Goal: Information Seeking & Learning: Learn about a topic

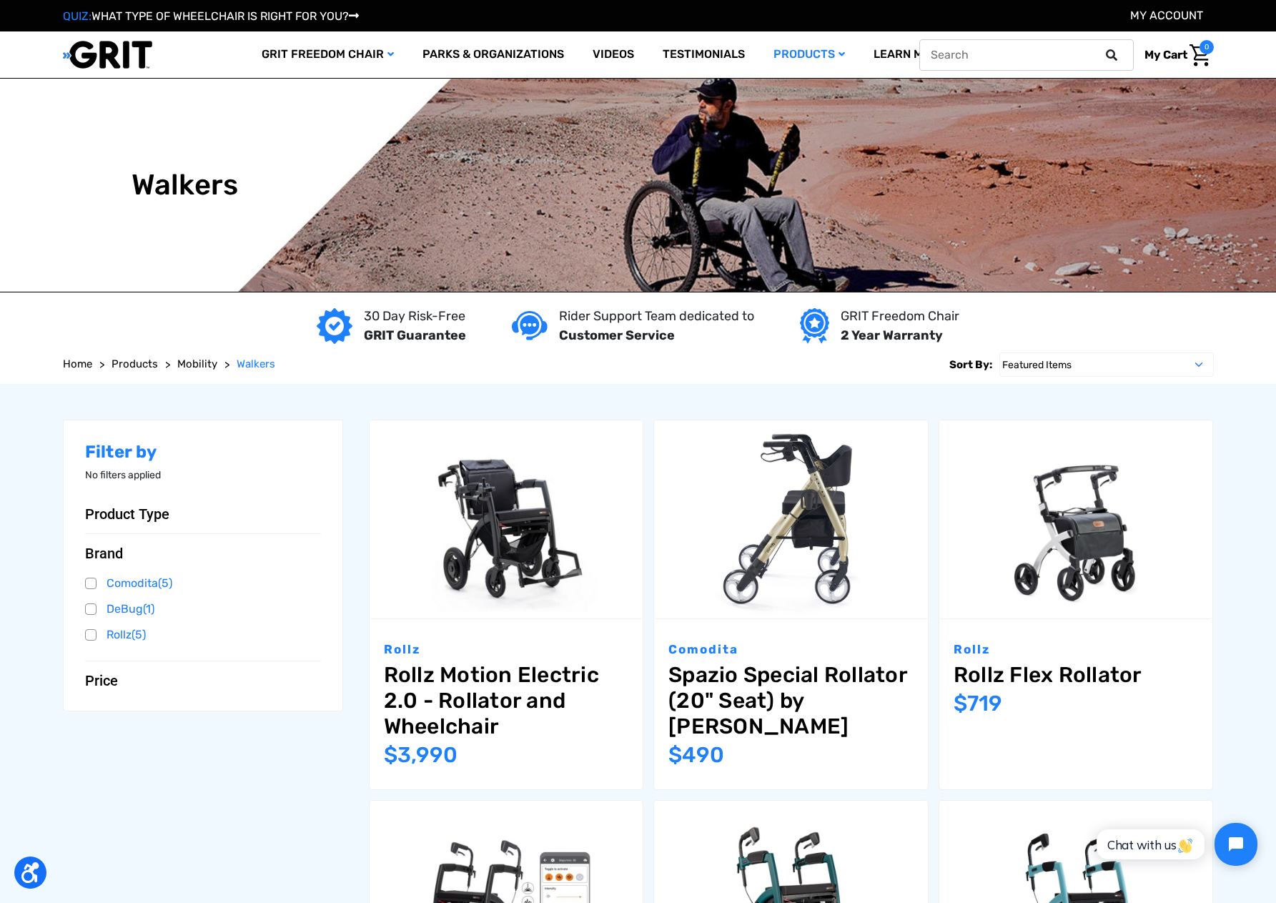
click at [1117, 57] on icon at bounding box center [1111, 54] width 11 height 11
click at [1058, 50] on input "text" at bounding box center [1026, 54] width 214 height 31
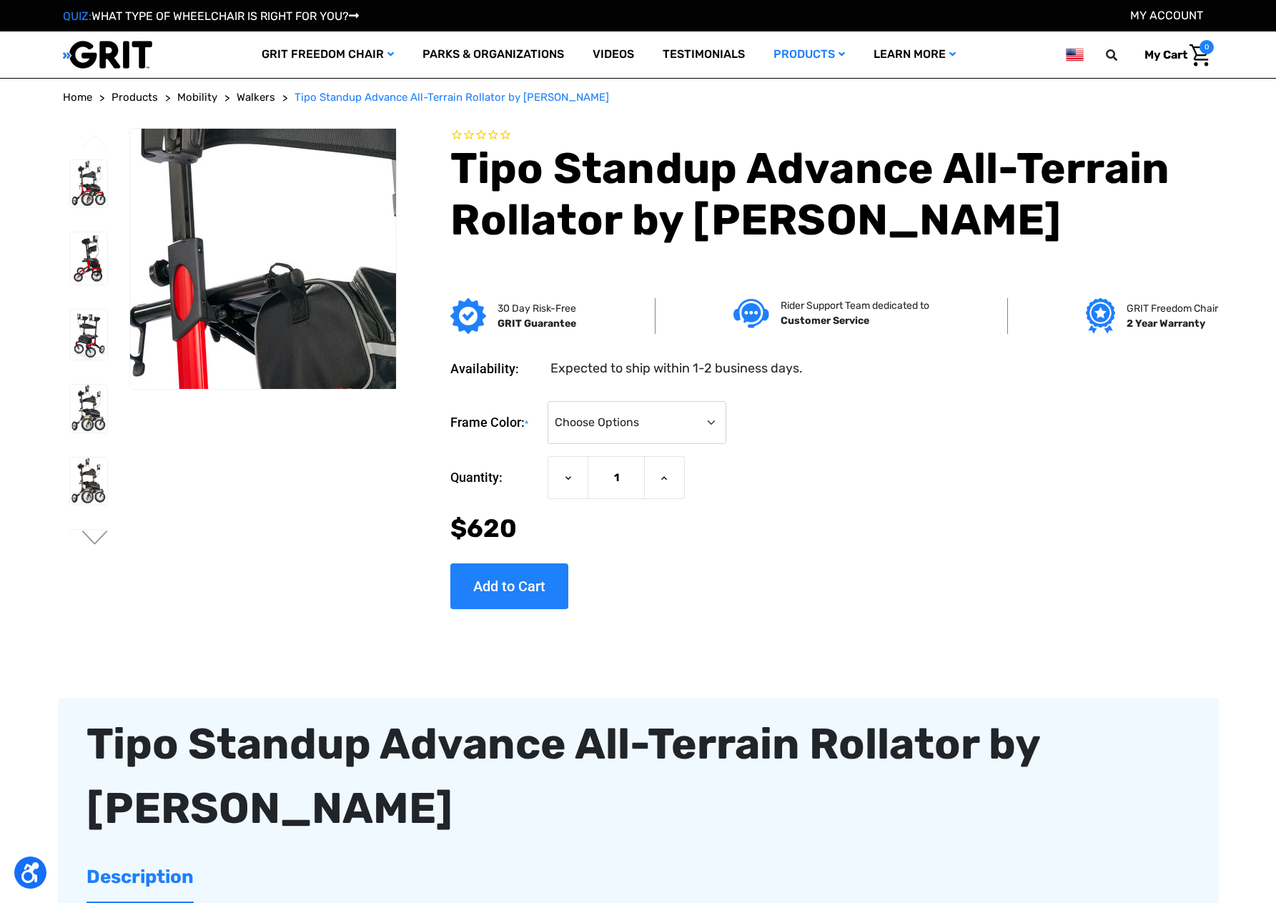
click at [252, 282] on img at bounding box center [311, 272] width 718 height 915
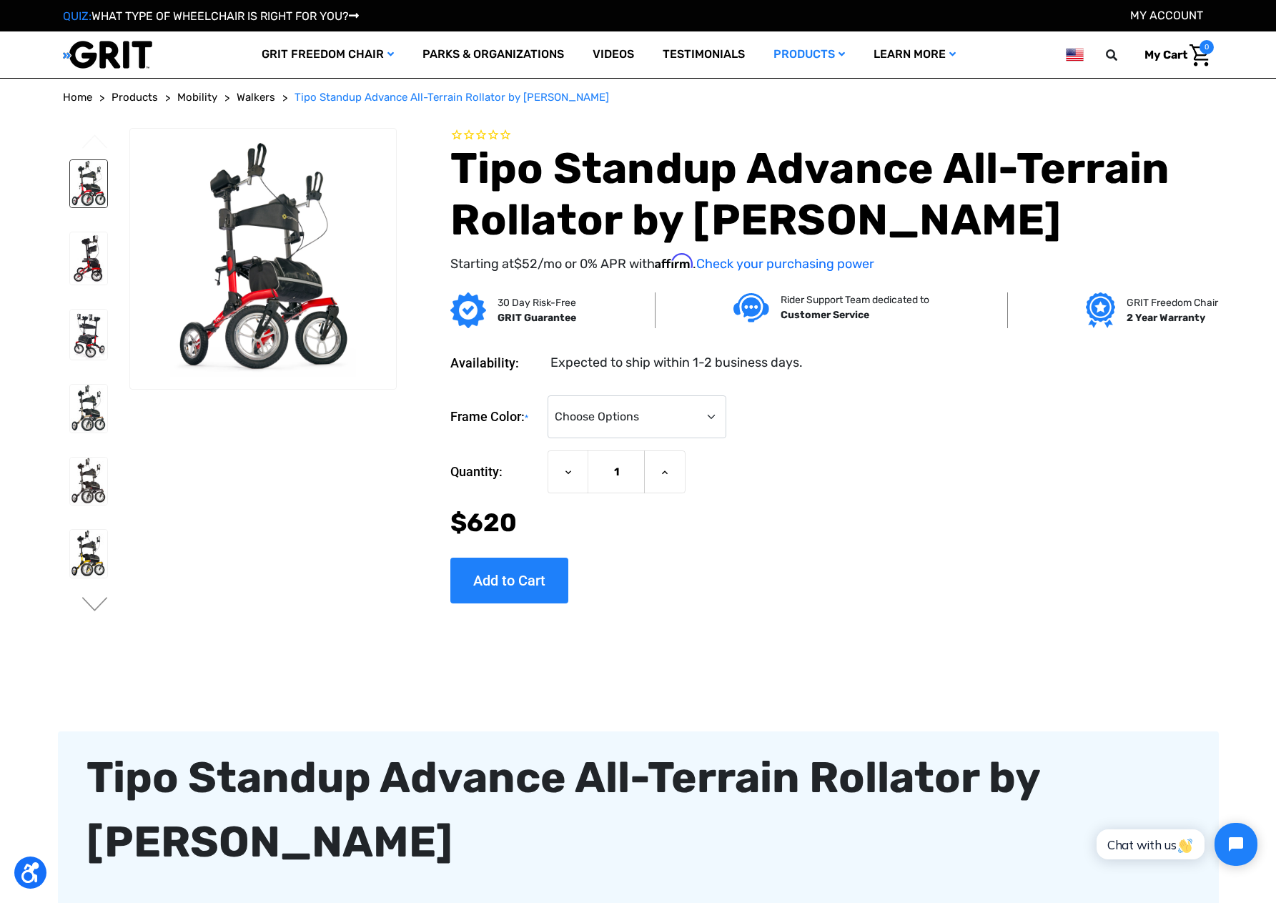
click at [70, 184] on img at bounding box center [88, 184] width 37 height 48
click at [70, 284] on img at bounding box center [88, 258] width 37 height 52
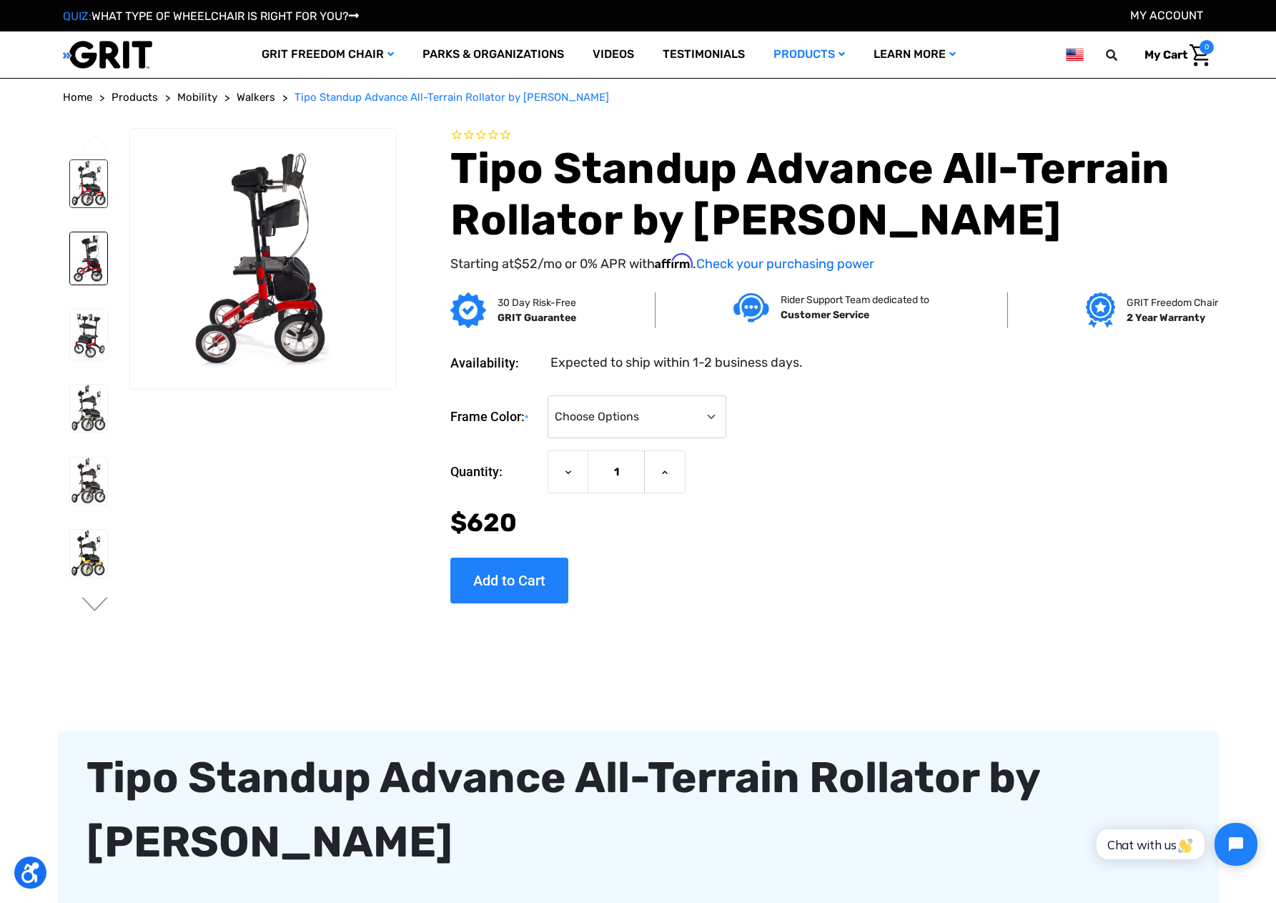
click at [70, 208] on img at bounding box center [88, 184] width 37 height 48
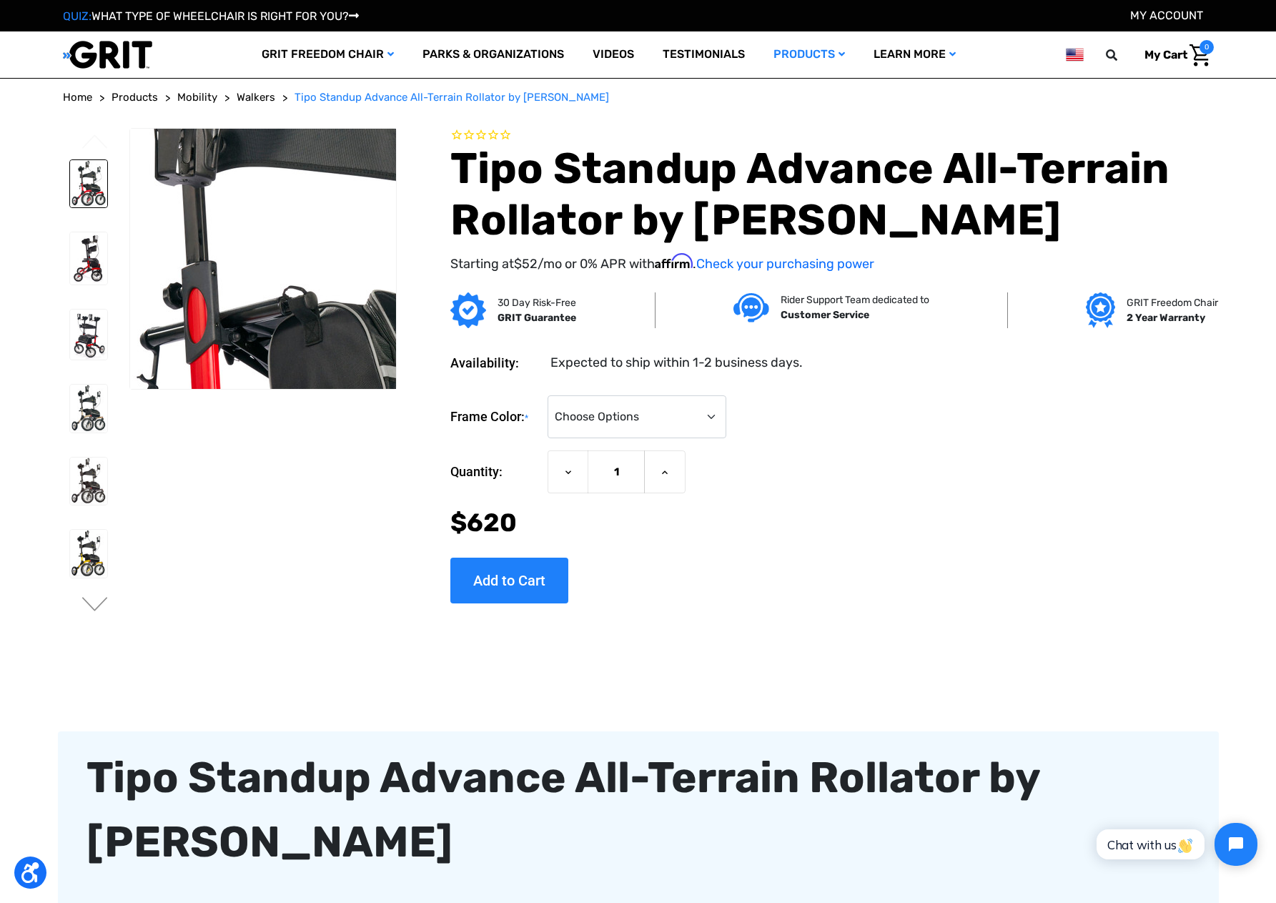
click at [240, 270] on img at bounding box center [325, 295] width 718 height 915
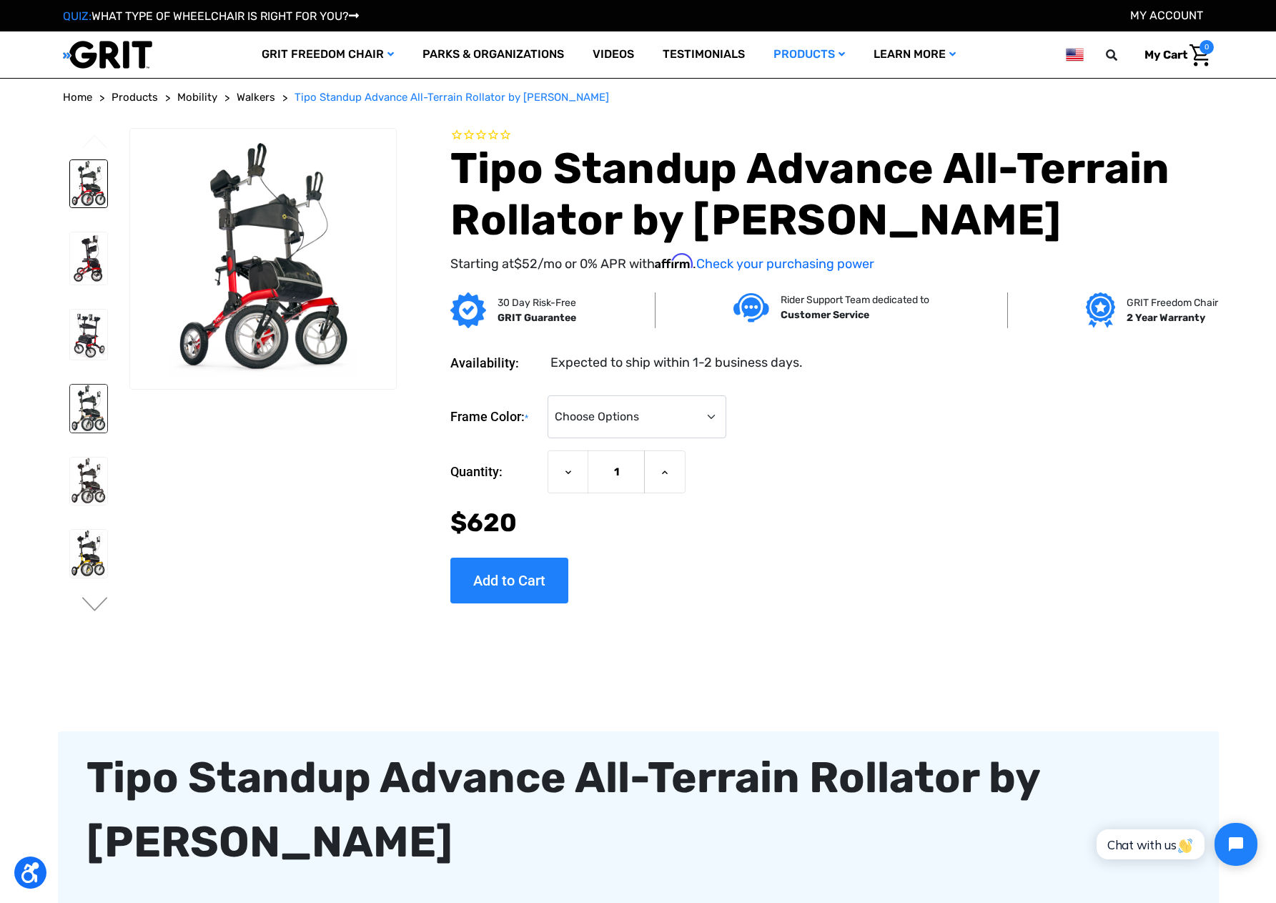
click at [70, 432] on img at bounding box center [88, 408] width 37 height 48
click at [70, 359] on img at bounding box center [88, 334] width 37 height 50
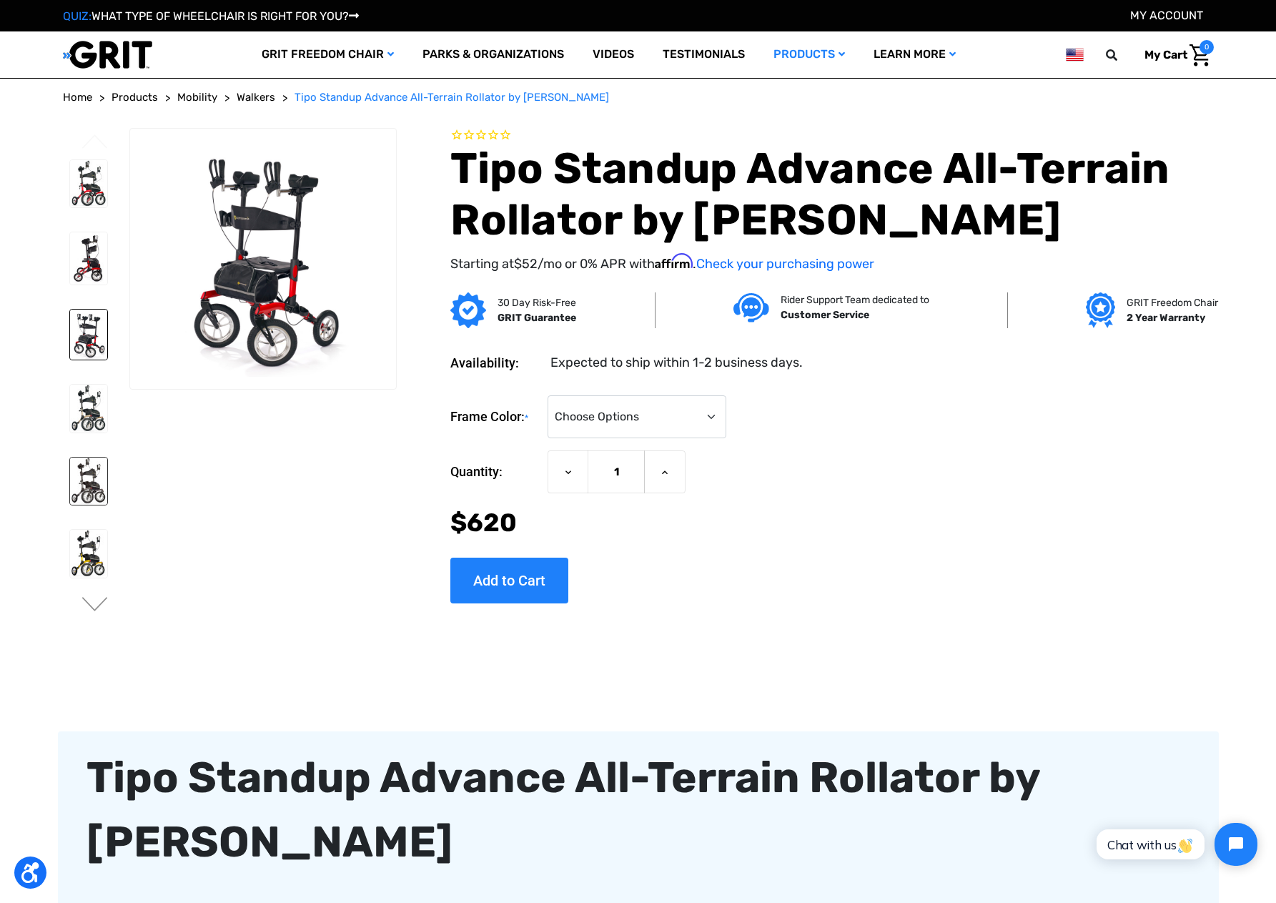
click at [70, 505] on img at bounding box center [88, 481] width 37 height 48
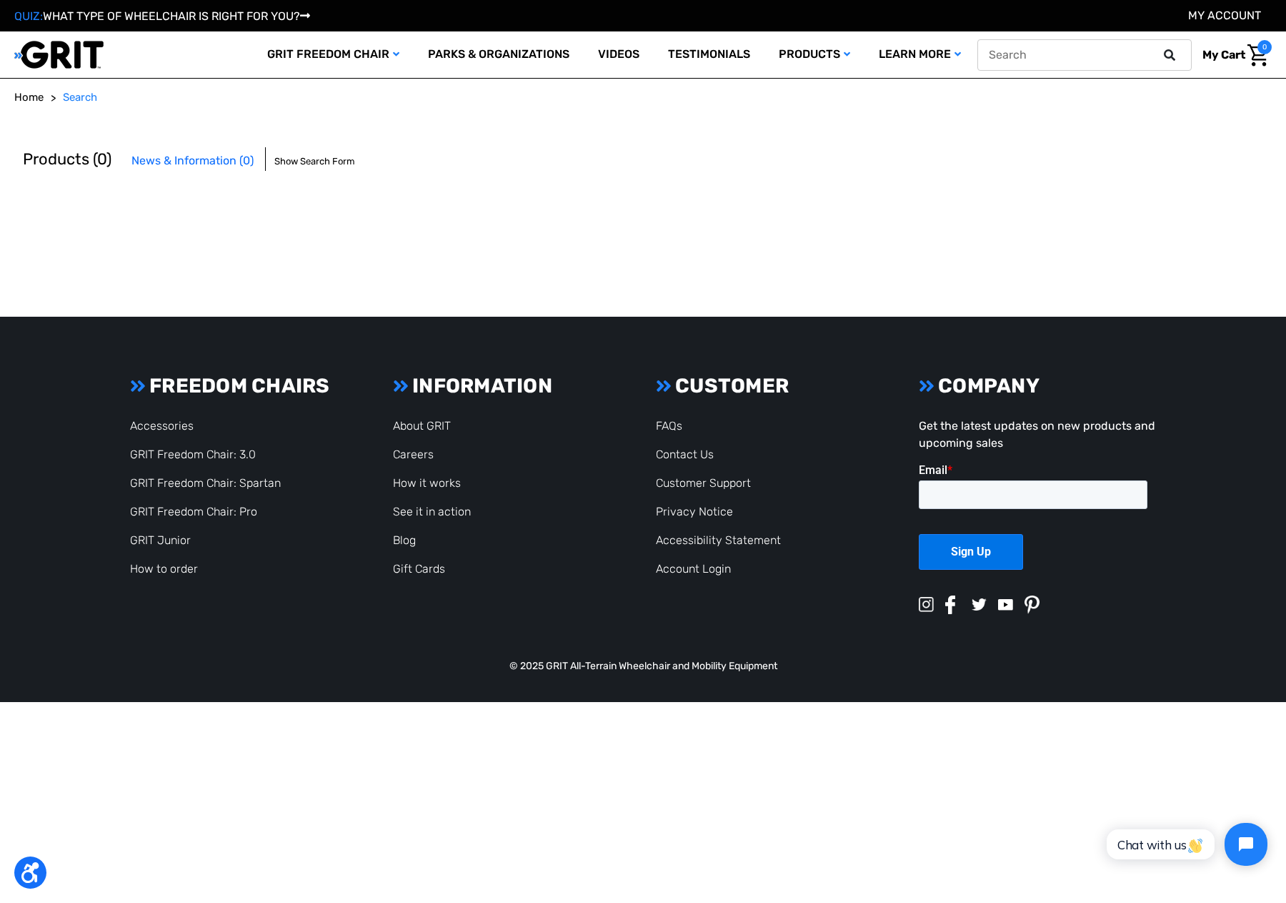
click at [1170, 54] on icon at bounding box center [1169, 54] width 11 height 11
click at [1164, 56] on icon at bounding box center [1169, 54] width 11 height 11
click at [93, 97] on span "Search" at bounding box center [80, 97] width 34 height 13
click at [1131, 51] on input "text" at bounding box center [1085, 54] width 214 height 31
type input "walker wheelchair"
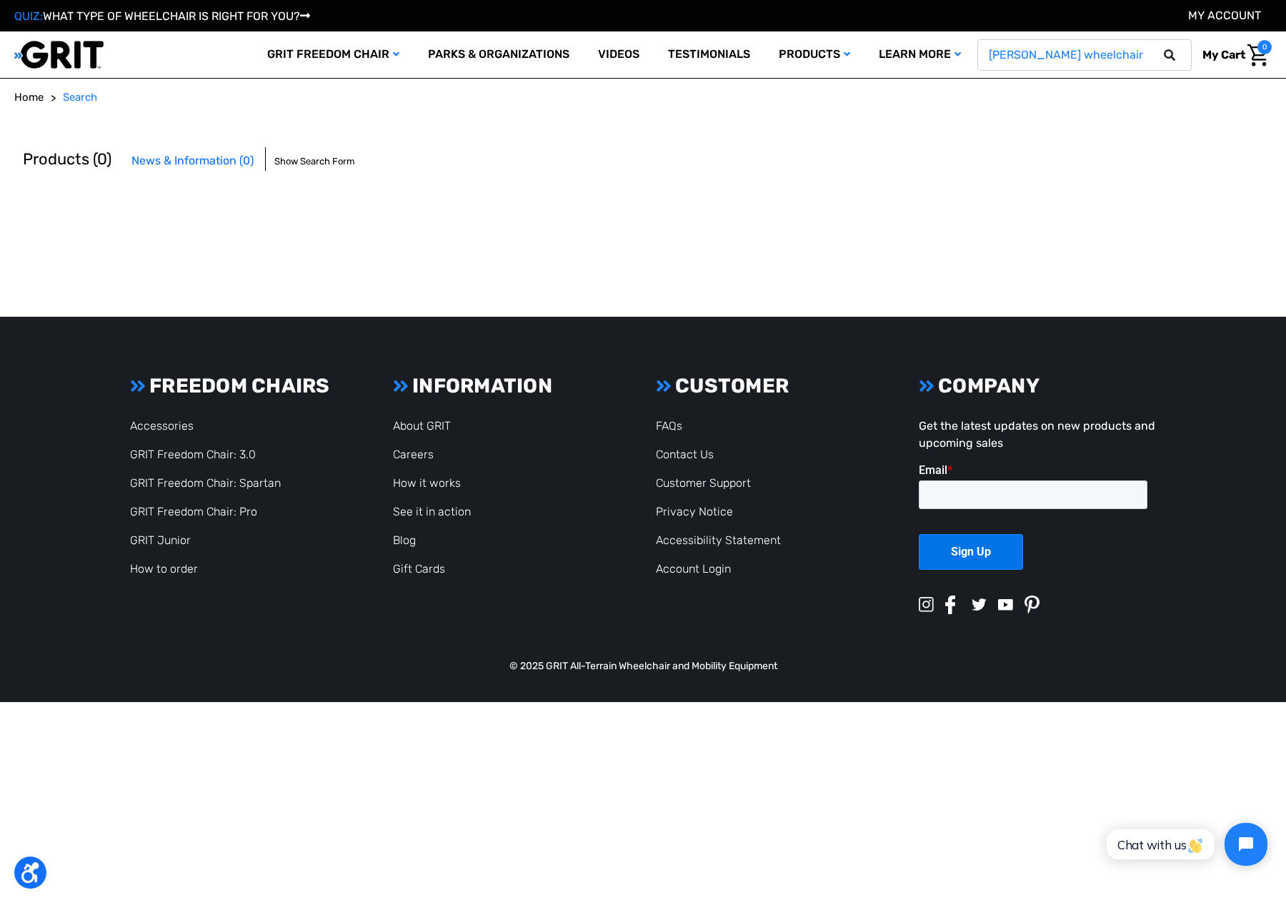
click at [1160, 49] on button at bounding box center [1174, 55] width 29 height 13
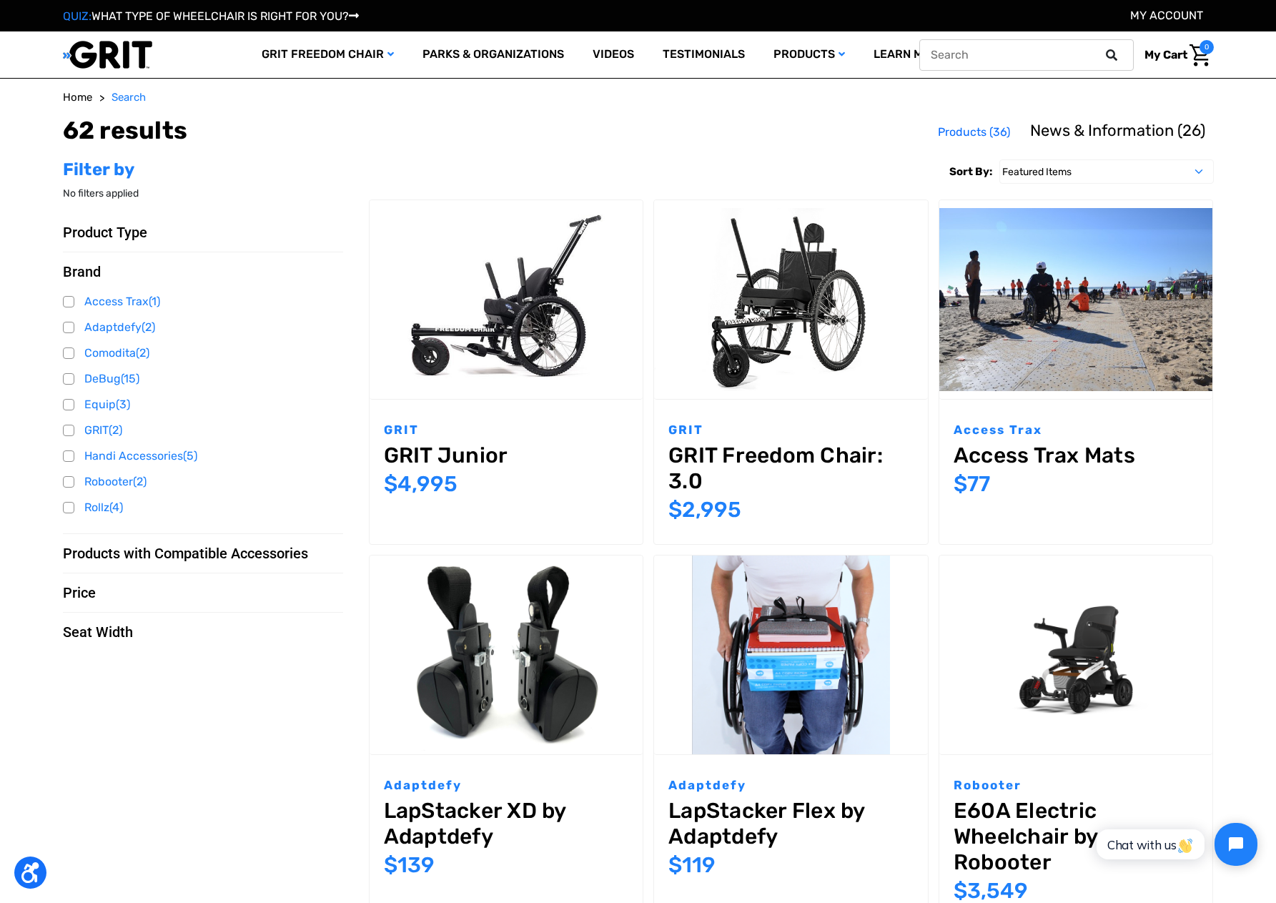
click at [1091, 53] on input "text" at bounding box center [1026, 54] width 214 height 31
type input "walker/wheelchair hybrid"
click at [1101, 49] on button at bounding box center [1115, 55] width 29 height 13
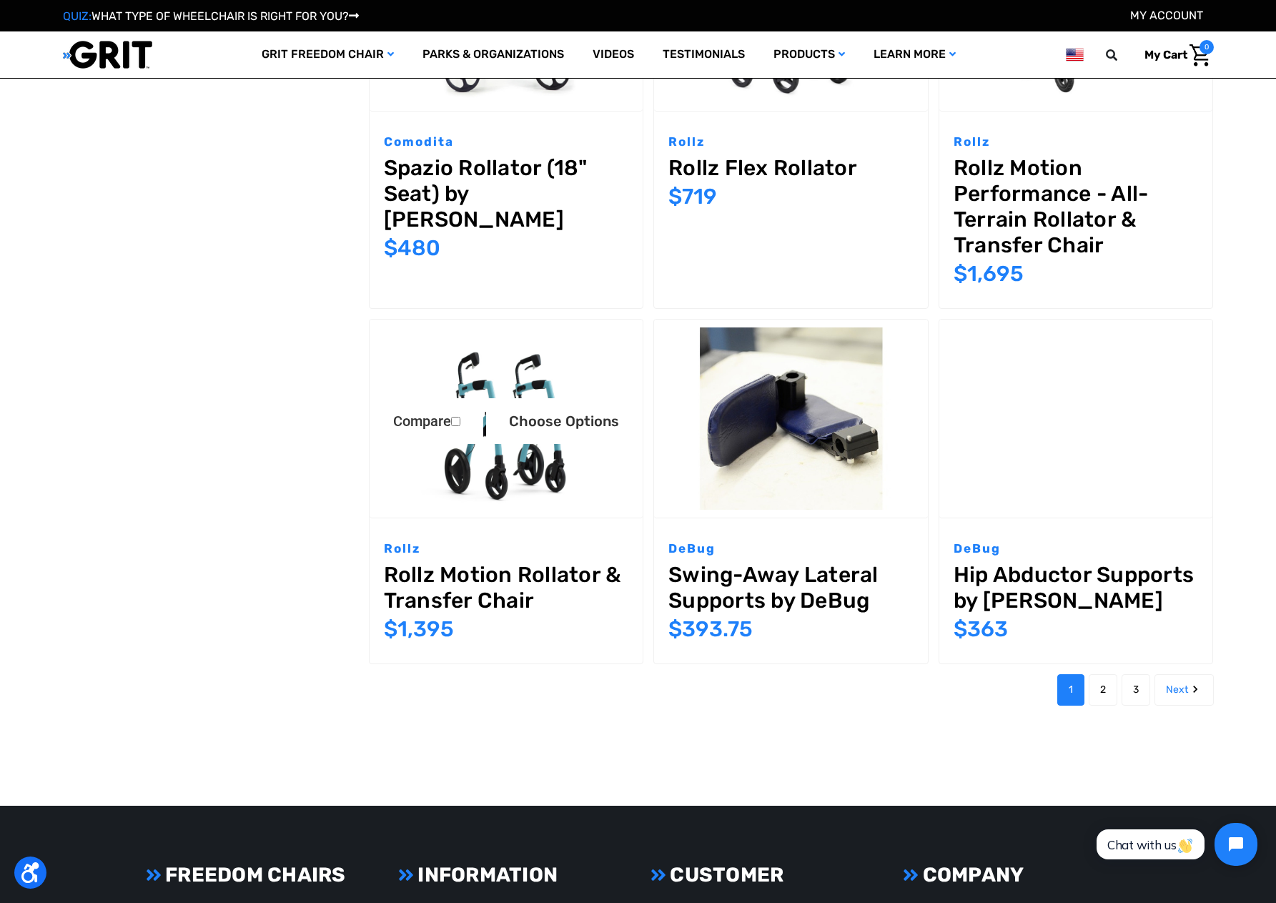
scroll to position [1358, 0]
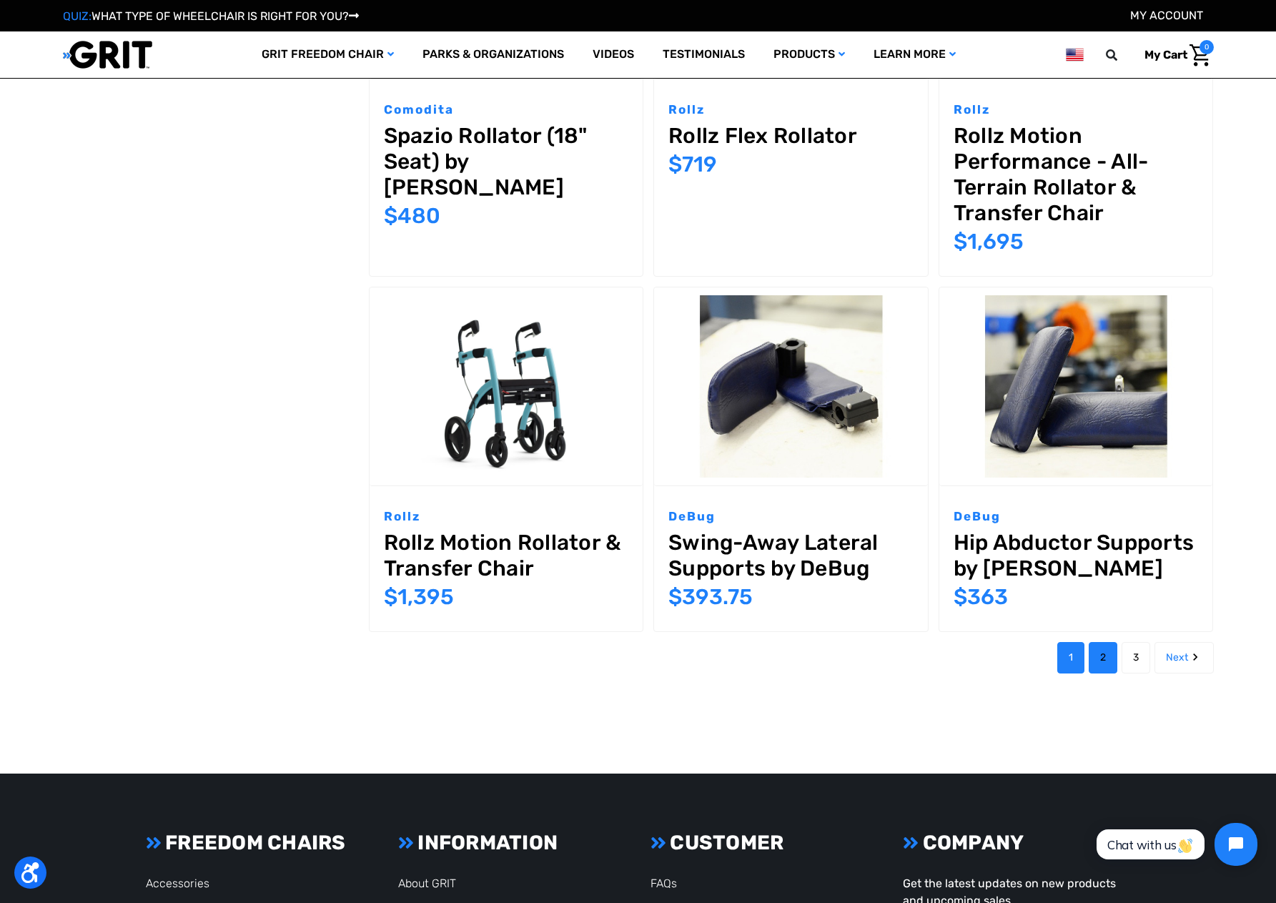
click at [1117, 650] on link "2" at bounding box center [1102, 657] width 29 height 31
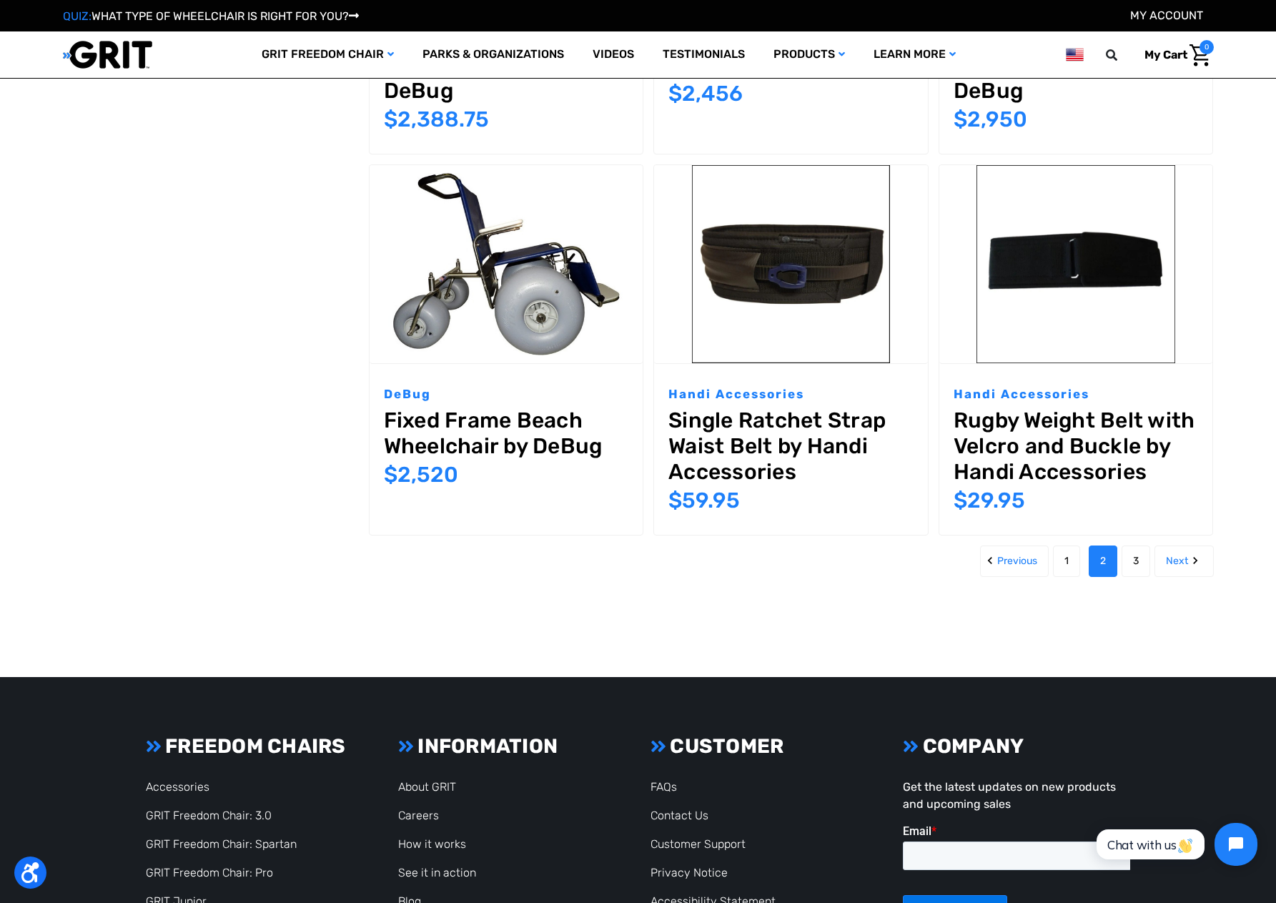
scroll to position [1429, 0]
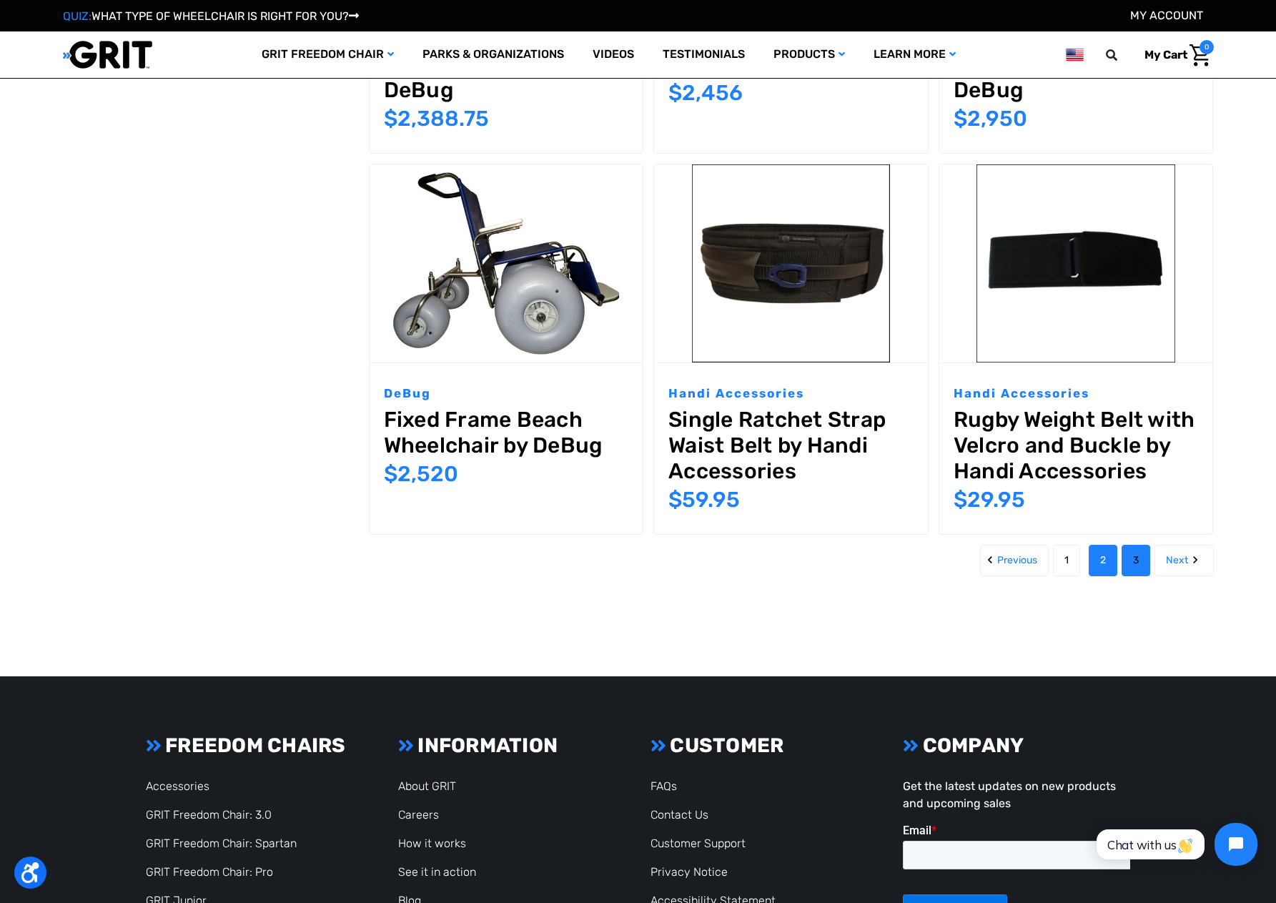
click at [1150, 576] on link "3" at bounding box center [1135, 560] width 29 height 31
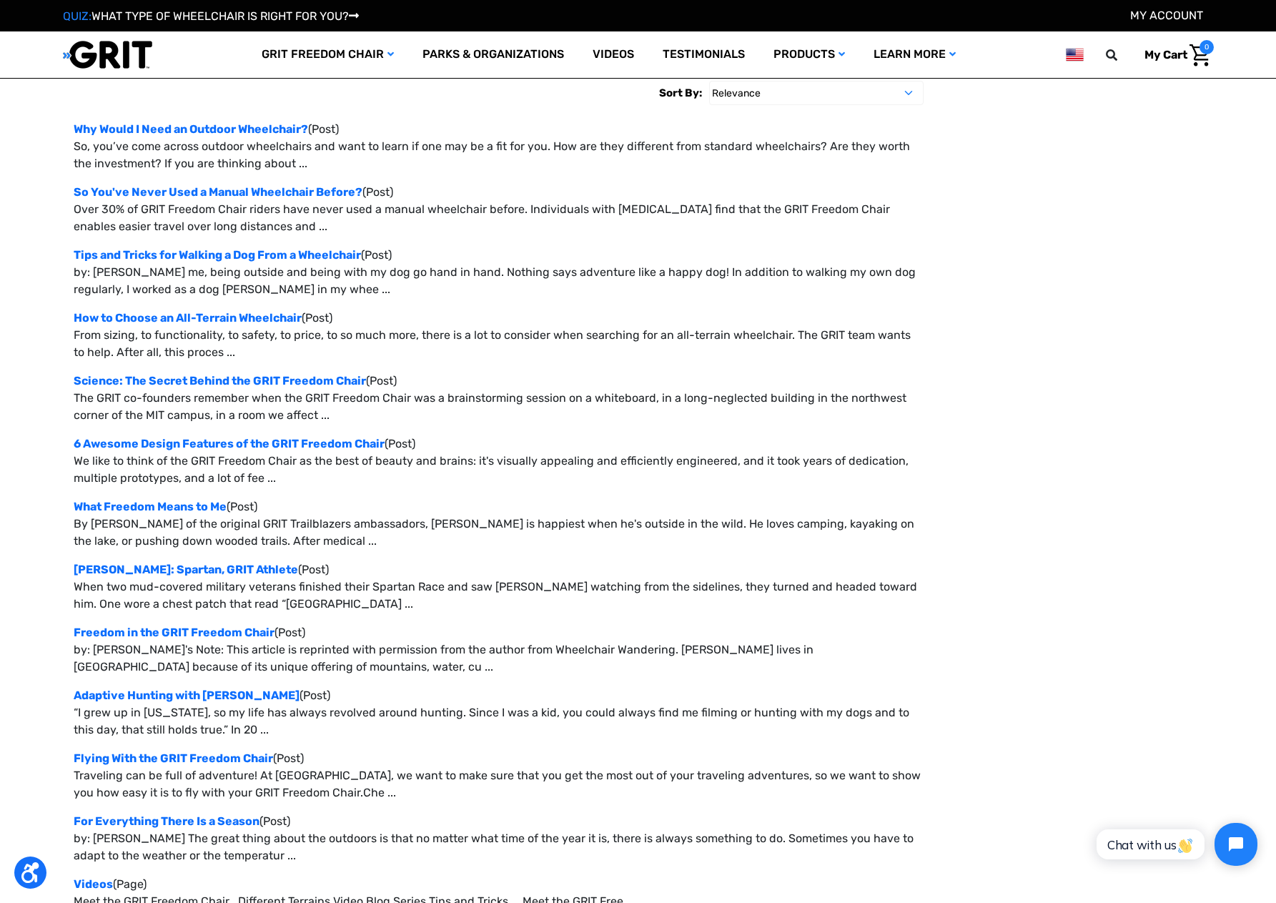
scroll to position [70, 0]
